Goal: Information Seeking & Learning: Learn about a topic

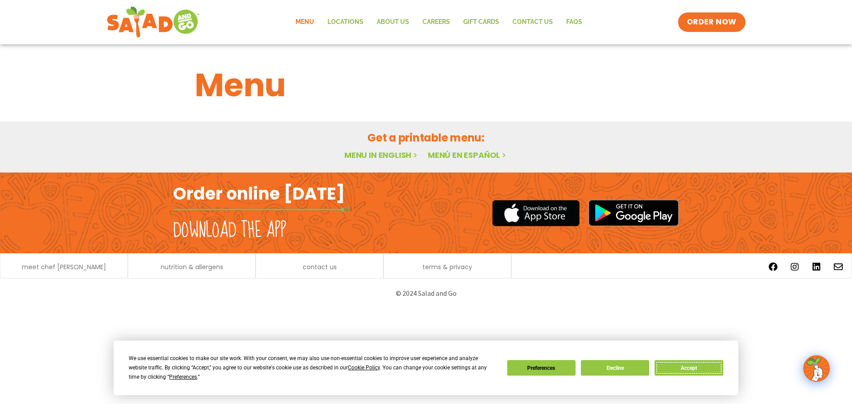
click at [701, 370] on button "Accept" at bounding box center [688, 368] width 68 height 16
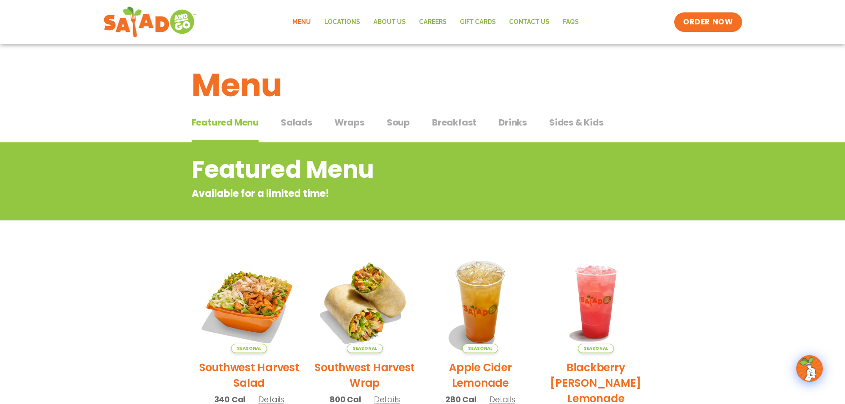
click at [399, 124] on span "Soup" at bounding box center [398, 122] width 23 height 13
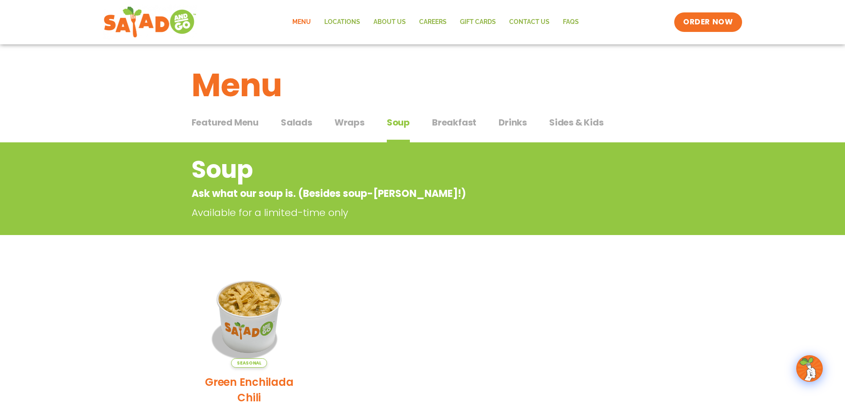
click at [305, 123] on span "Salads" at bounding box center [296, 122] width 31 height 13
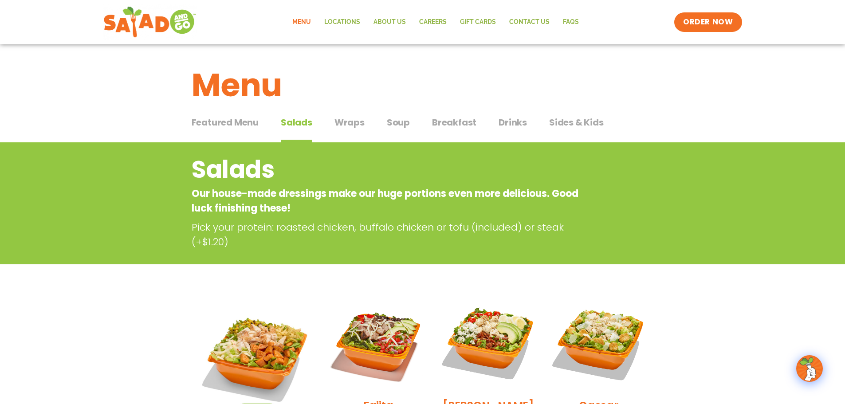
click at [579, 123] on span "Sides & Kids" at bounding box center [576, 122] width 55 height 13
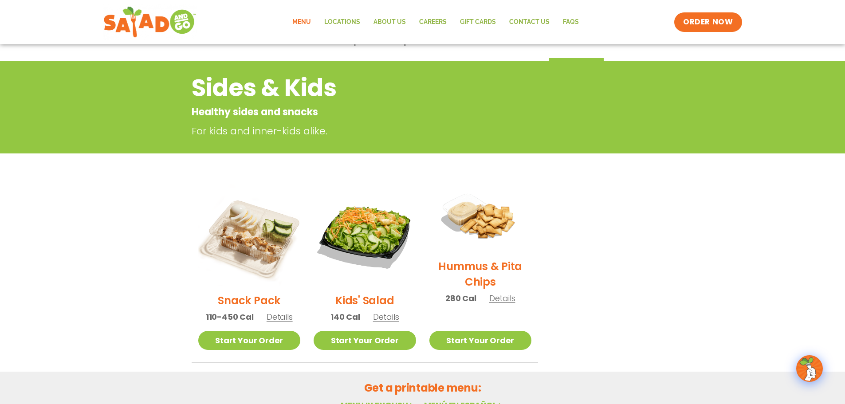
scroll to position [89, 0]
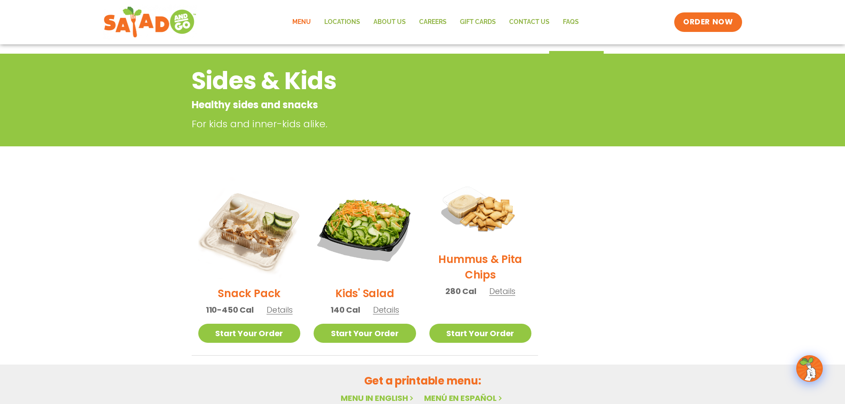
click at [385, 314] on span "Details" at bounding box center [386, 309] width 26 height 11
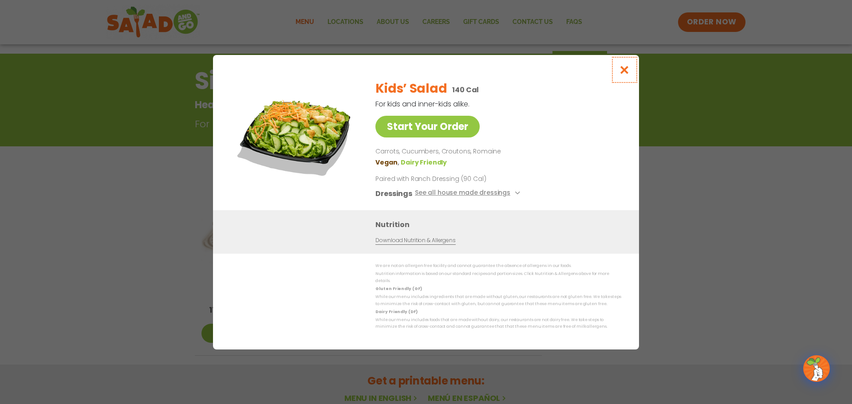
click at [626, 70] on icon "Close modal" at bounding box center [624, 69] width 11 height 9
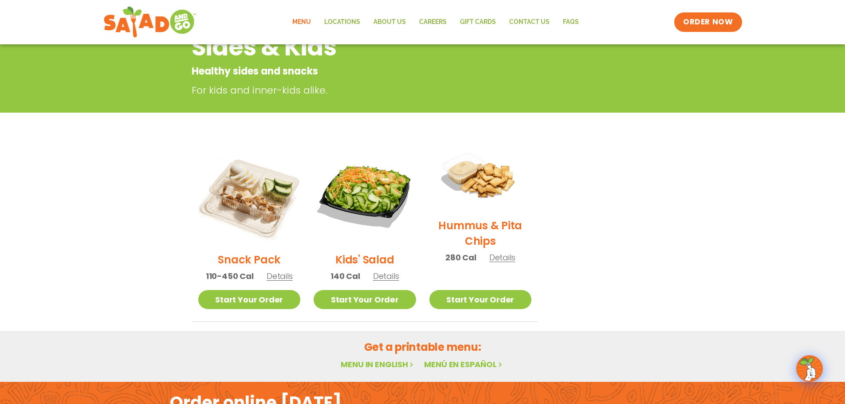
scroll to position [222, 0]
